Goal: Find specific page/section: Find specific page/section

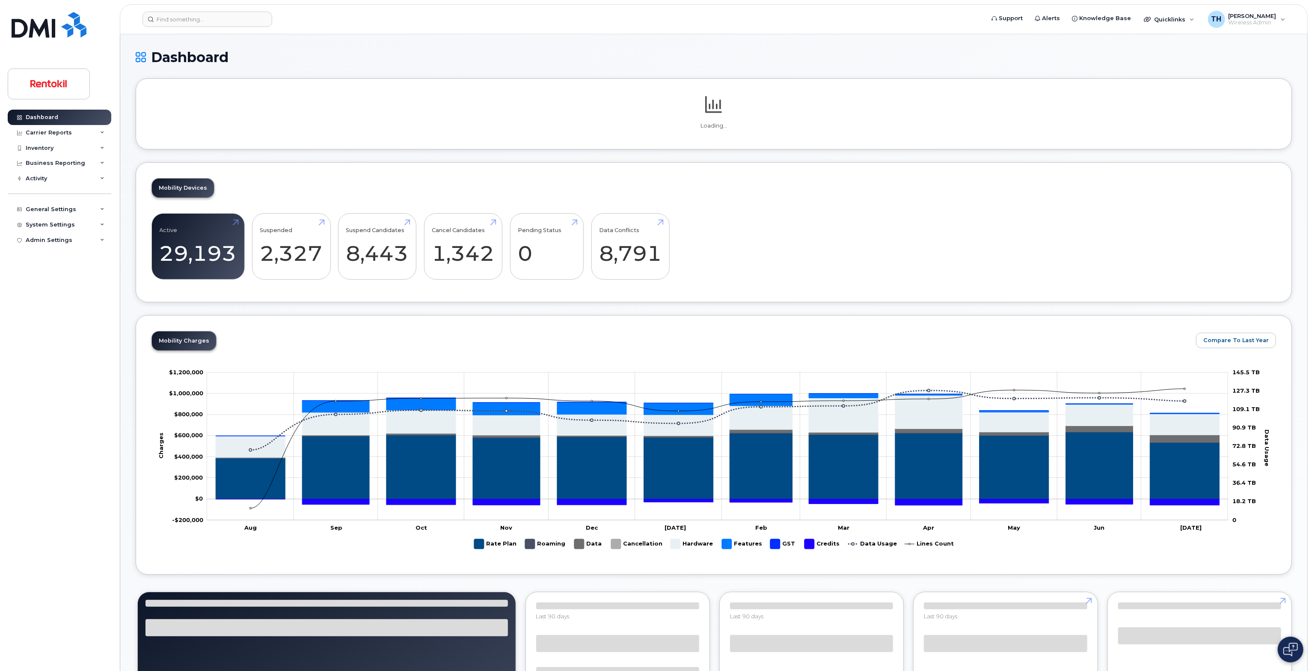
click at [241, 27] on header "Support Alerts Knowledge Base Quicklinks Suspend / Cancel Device Change SIM Car…" at bounding box center [714, 19] width 1188 height 30
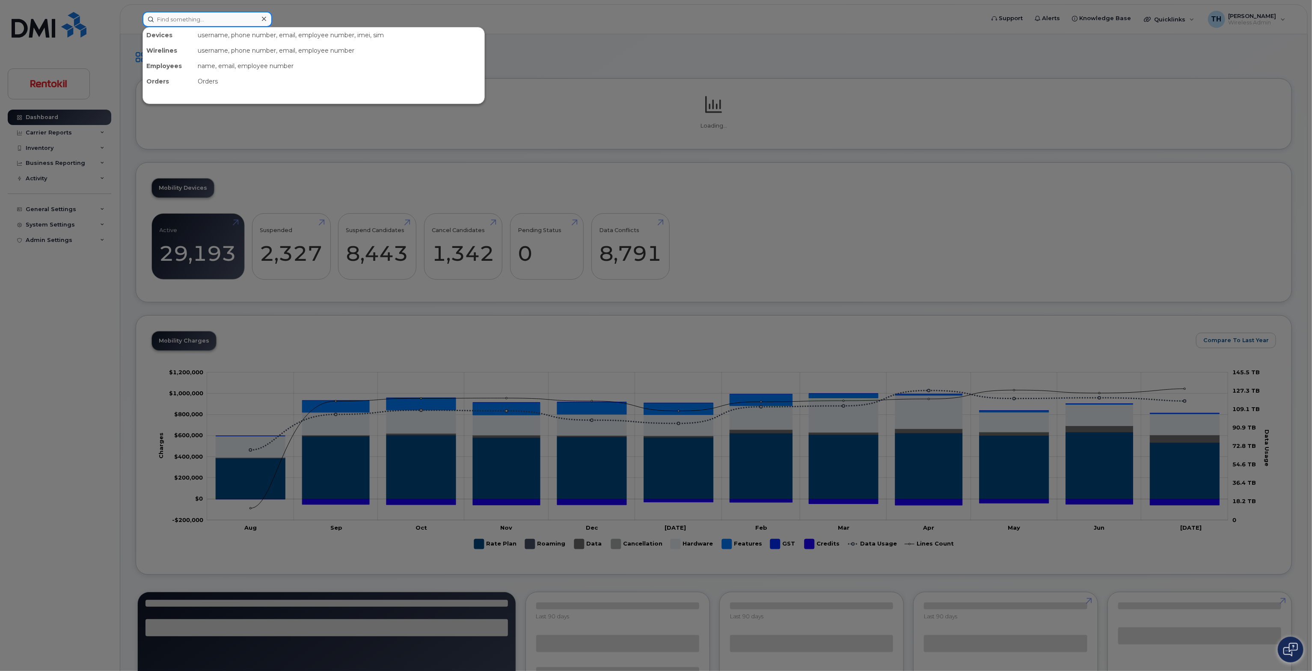
click at [239, 23] on input at bounding box center [208, 19] width 130 height 15
paste input "704-419-5151"
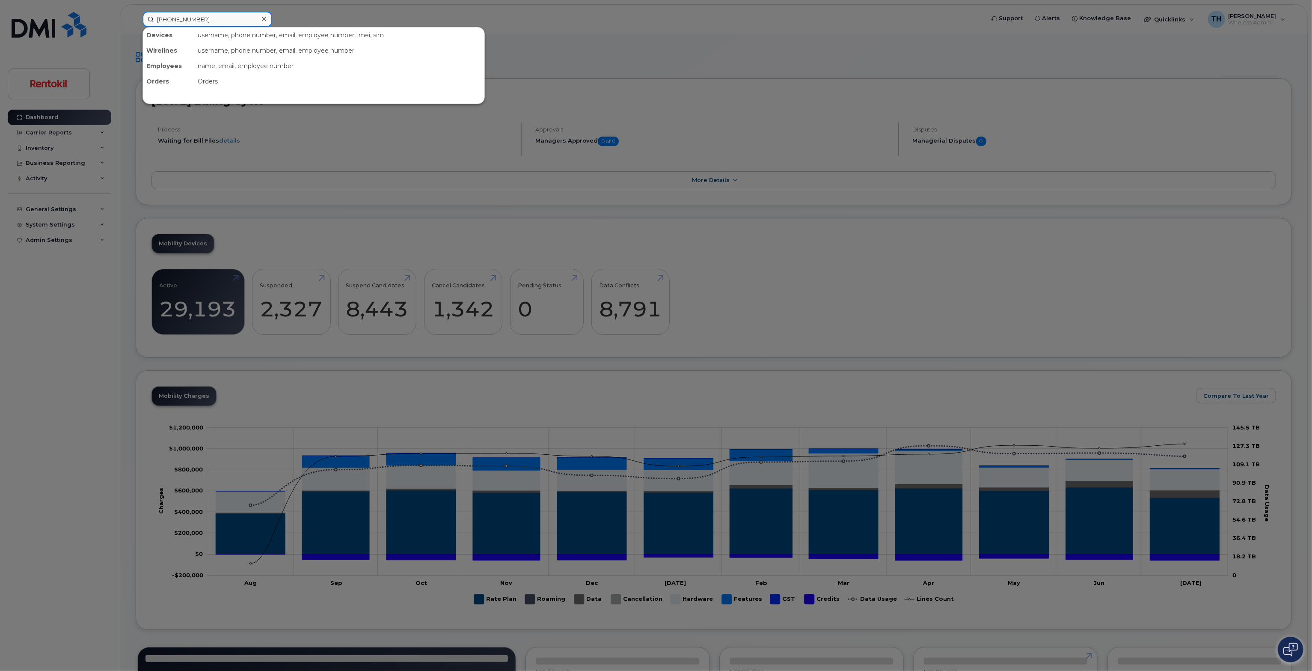
click at [243, 20] on input "704-419-5151" at bounding box center [208, 19] width 130 height 15
click at [190, 15] on input "704-419-5151" at bounding box center [208, 19] width 130 height 15
click at [185, 18] on input "704-419-5151" at bounding box center [208, 19] width 130 height 15
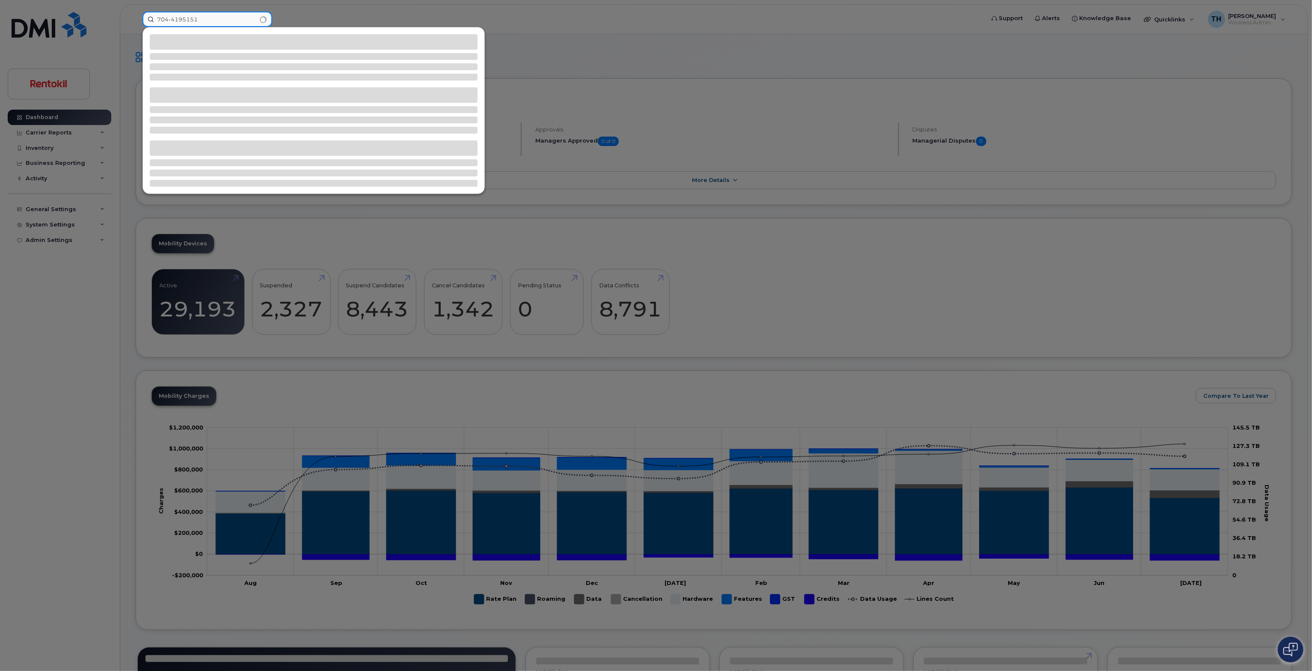
click at [174, 18] on input "704-4195151" at bounding box center [208, 19] width 130 height 15
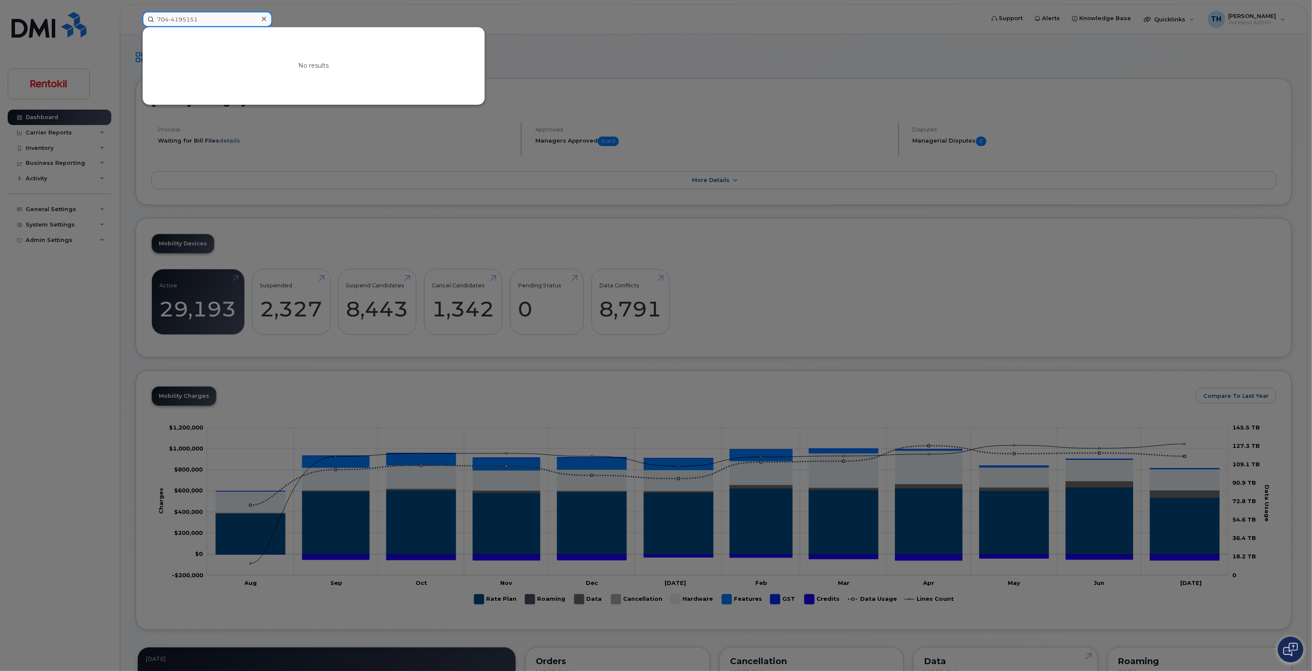
click at [171, 18] on input "704-4195151" at bounding box center [208, 19] width 130 height 15
click at [202, 17] on input "7044195151" at bounding box center [208, 19] width 130 height 15
click at [217, 15] on input "7044195151" at bounding box center [208, 19] width 130 height 15
click at [219, 15] on input "7044195151" at bounding box center [208, 19] width 130 height 15
drag, startPoint x: 233, startPoint y: 22, endPoint x: 65, endPoint y: 2, distance: 169.4
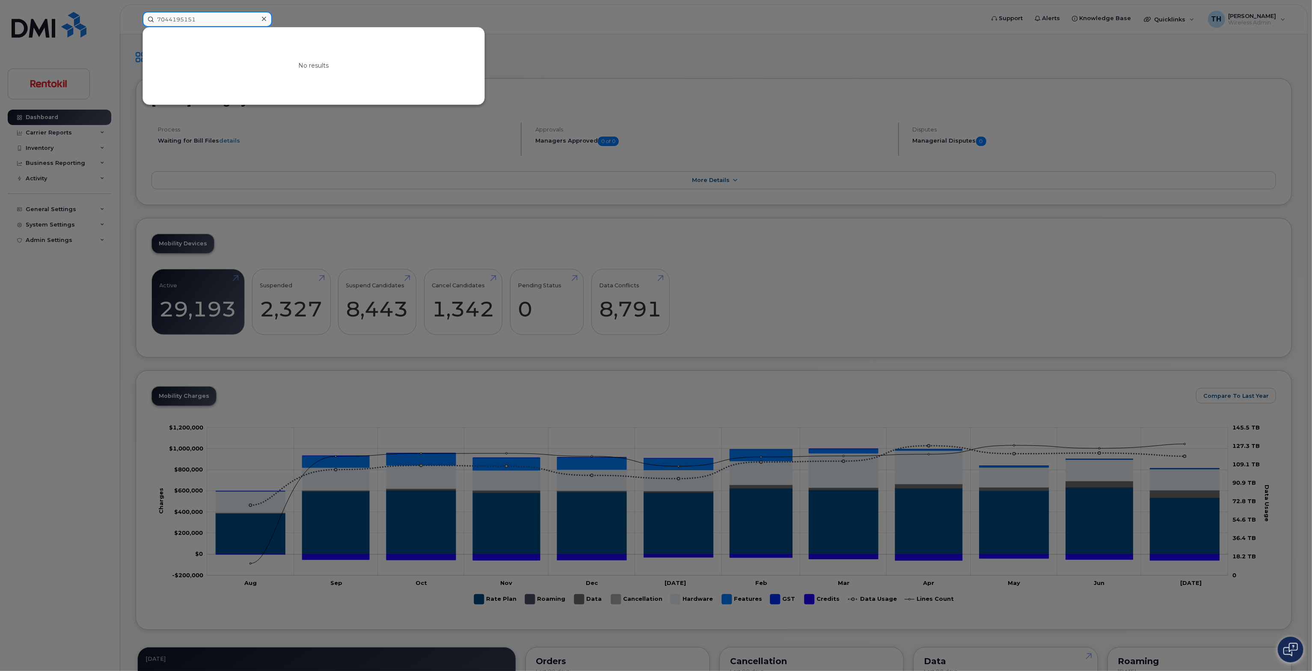
click at [136, 12] on div "7044195151 No results" at bounding box center [561, 19] width 850 height 15
paste input ".419."
click at [211, 19] on input "704.419.5151" at bounding box center [208, 19] width 130 height 15
click at [188, 15] on input "704.419.5151" at bounding box center [208, 19] width 130 height 15
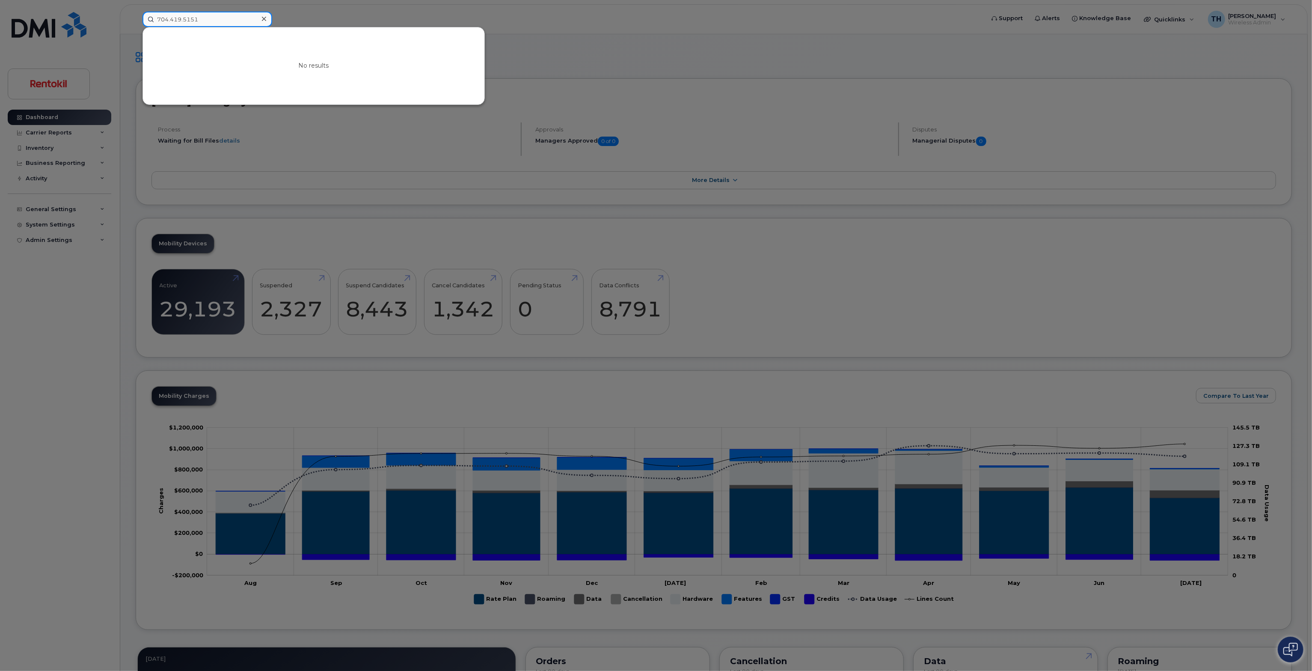
click at [188, 15] on input "704.419.5151" at bounding box center [208, 19] width 130 height 15
paste input "[PERSON_NAME]"
click at [222, 18] on input "[PERSON_NAME]" at bounding box center [208, 19] width 130 height 15
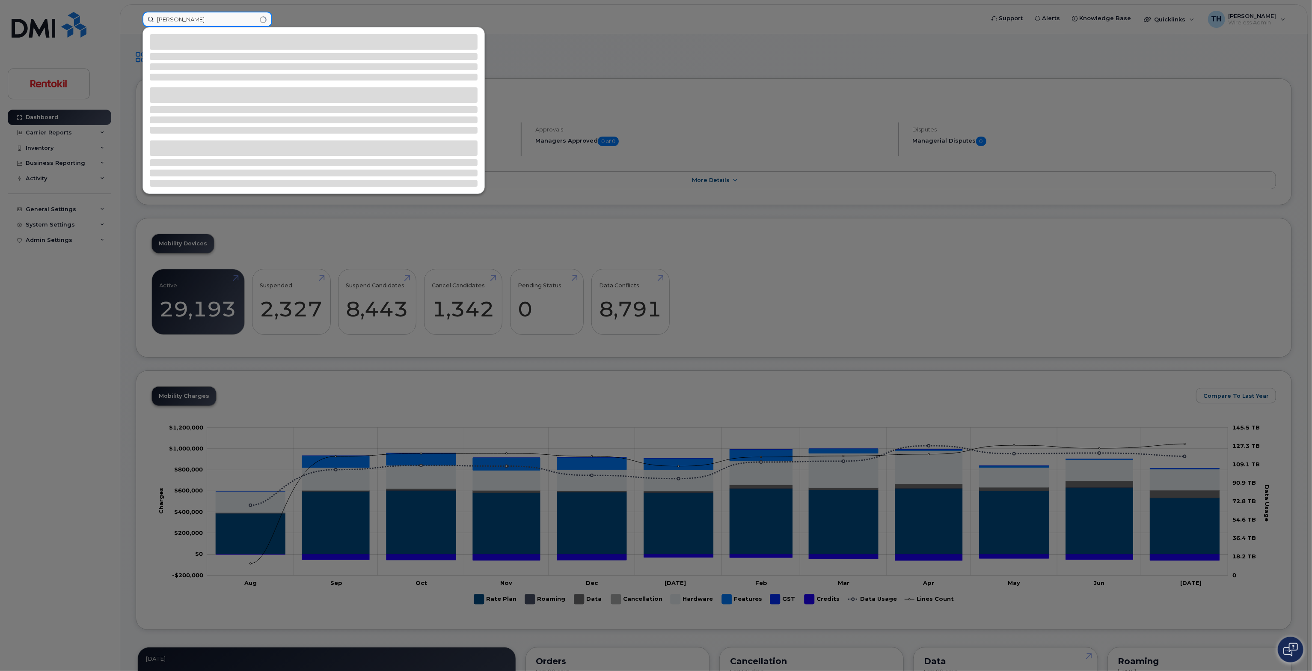
click at [222, 18] on input "[PERSON_NAME]" at bounding box center [208, 19] width 130 height 15
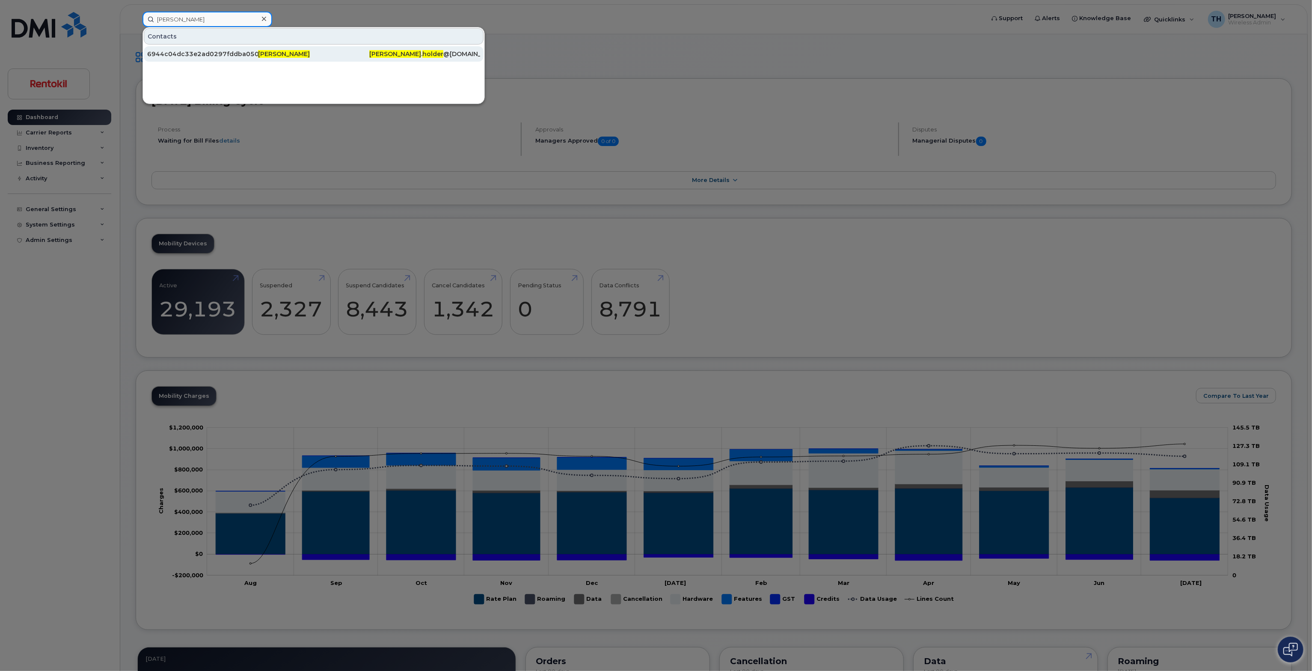
type input "[PERSON_NAME]"
click at [240, 50] on div "6944c04dc33e2ad0297fddba05013155" at bounding box center [202, 54] width 111 height 9
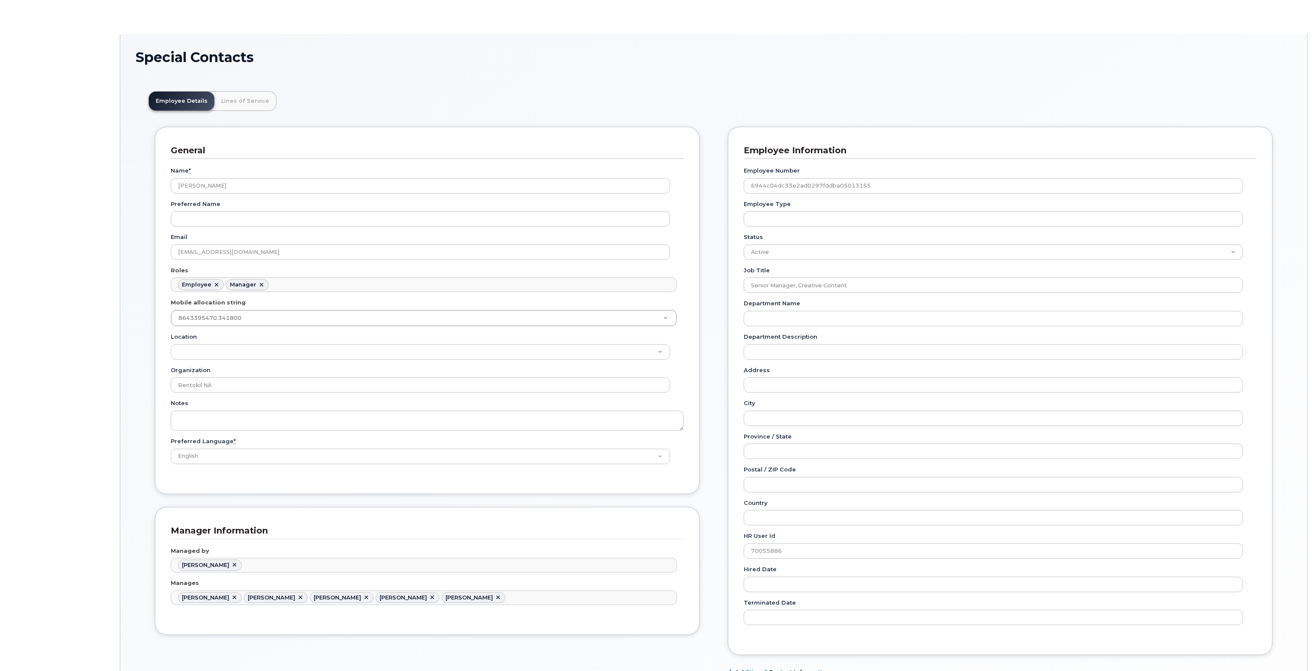
scroll to position [26, 0]
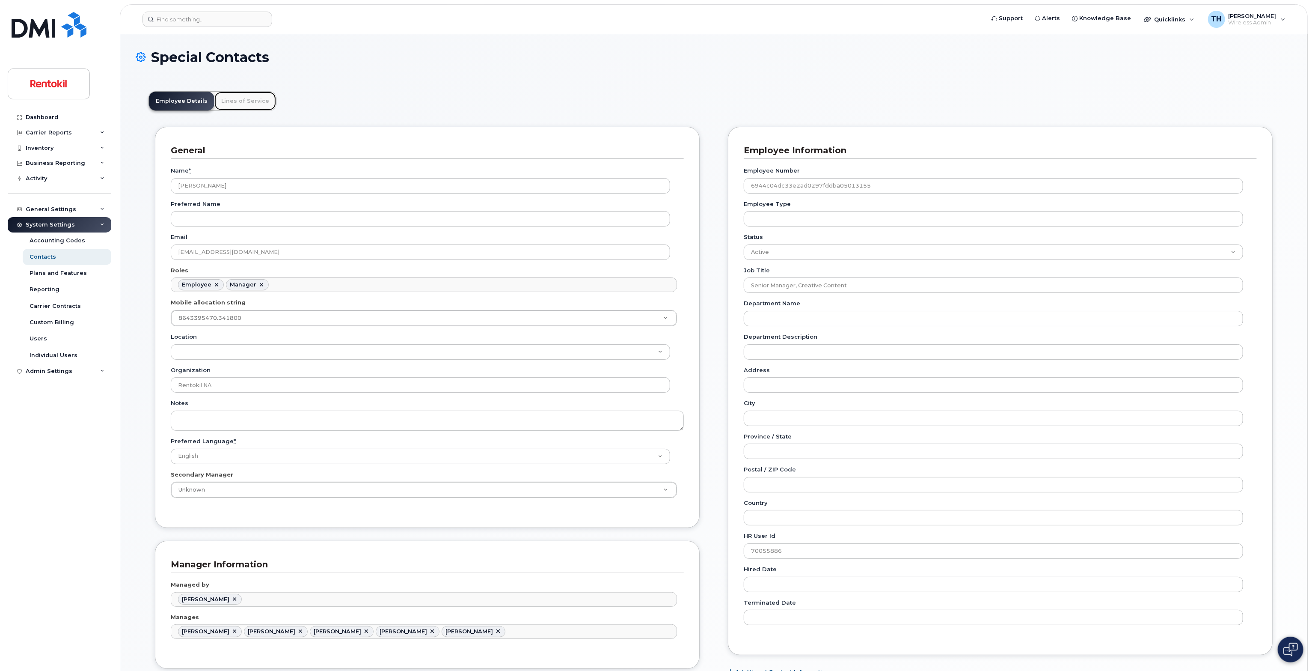
click at [250, 96] on link "Lines of Service" at bounding box center [245, 101] width 62 height 19
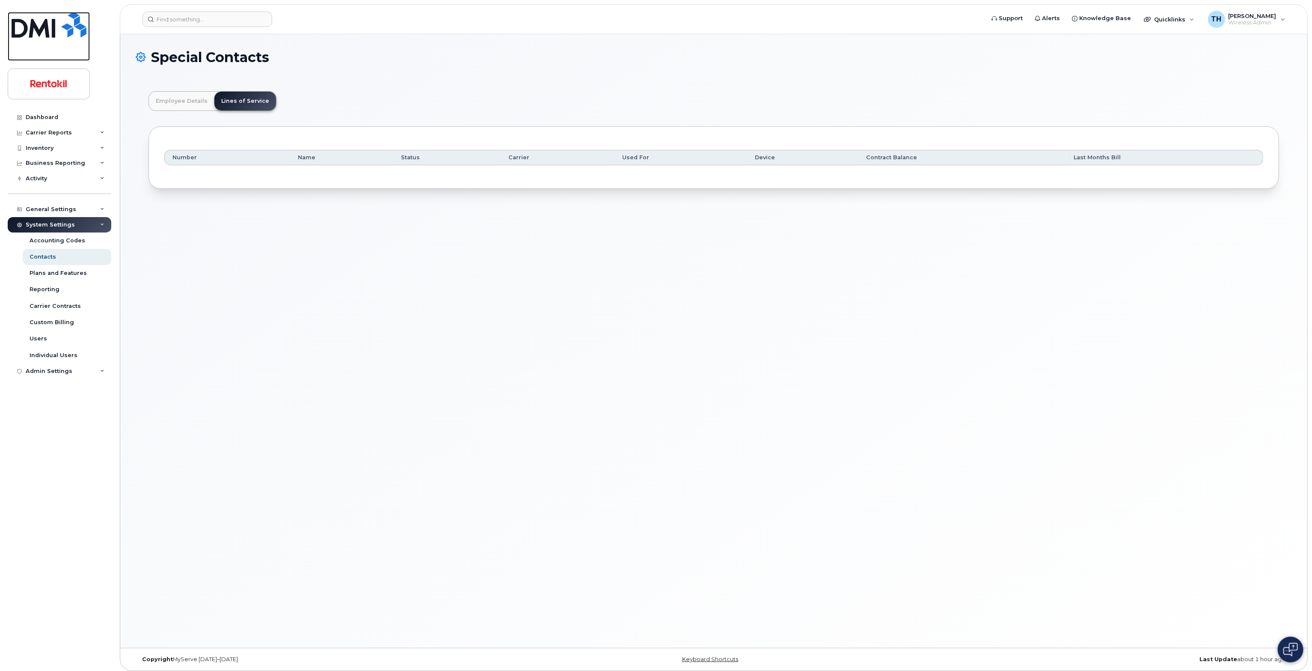
click at [61, 34] on img at bounding box center [49, 25] width 75 height 26
